Goal: Check status: Check status

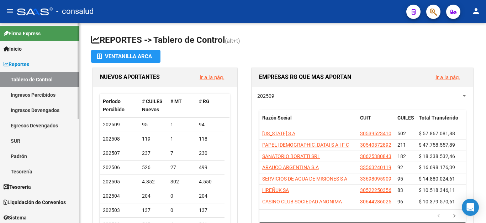
click at [46, 48] on link "Inicio" at bounding box center [39, 48] width 79 height 15
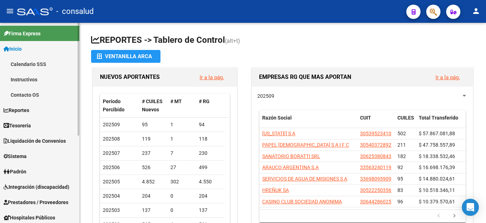
scroll to position [36, 0]
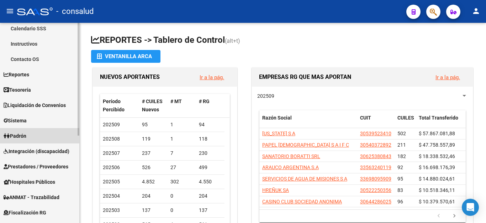
click at [30, 137] on link "Padrón" at bounding box center [39, 135] width 79 height 15
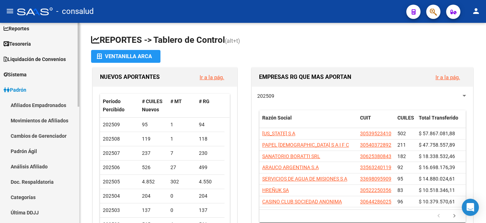
click at [40, 152] on link "Padrón Ágil" at bounding box center [39, 150] width 79 height 15
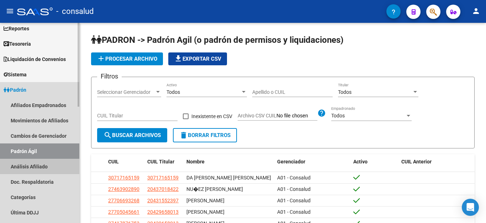
click at [31, 163] on link "Análisis Afiliado" at bounding box center [39, 165] width 79 height 15
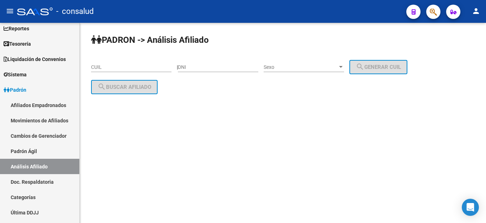
click at [119, 69] on input "CUIL" at bounding box center [131, 67] width 80 height 6
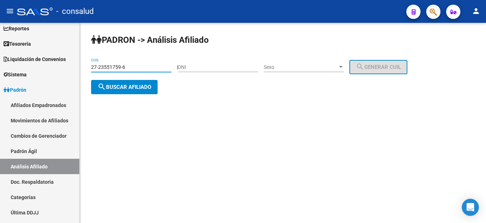
type input "27-23551759-6"
click at [123, 88] on span "search Buscar afiliado" at bounding box center [125, 87] width 54 height 6
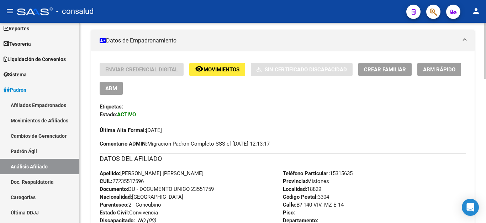
scroll to position [214, 0]
